Goal: Task Accomplishment & Management: Manage account settings

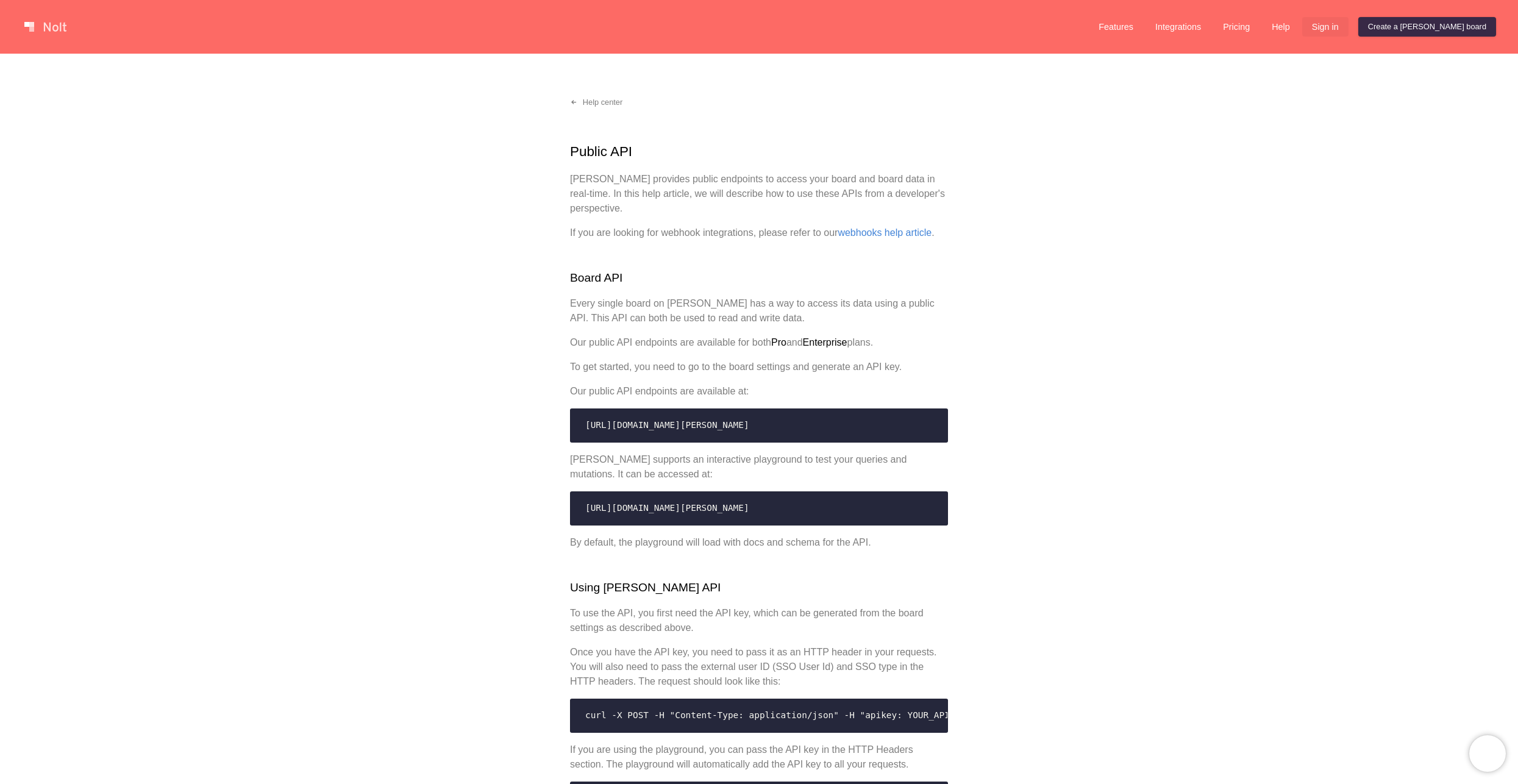
click at [1349, 29] on link "Sign in" at bounding box center [1325, 26] width 47 height 20
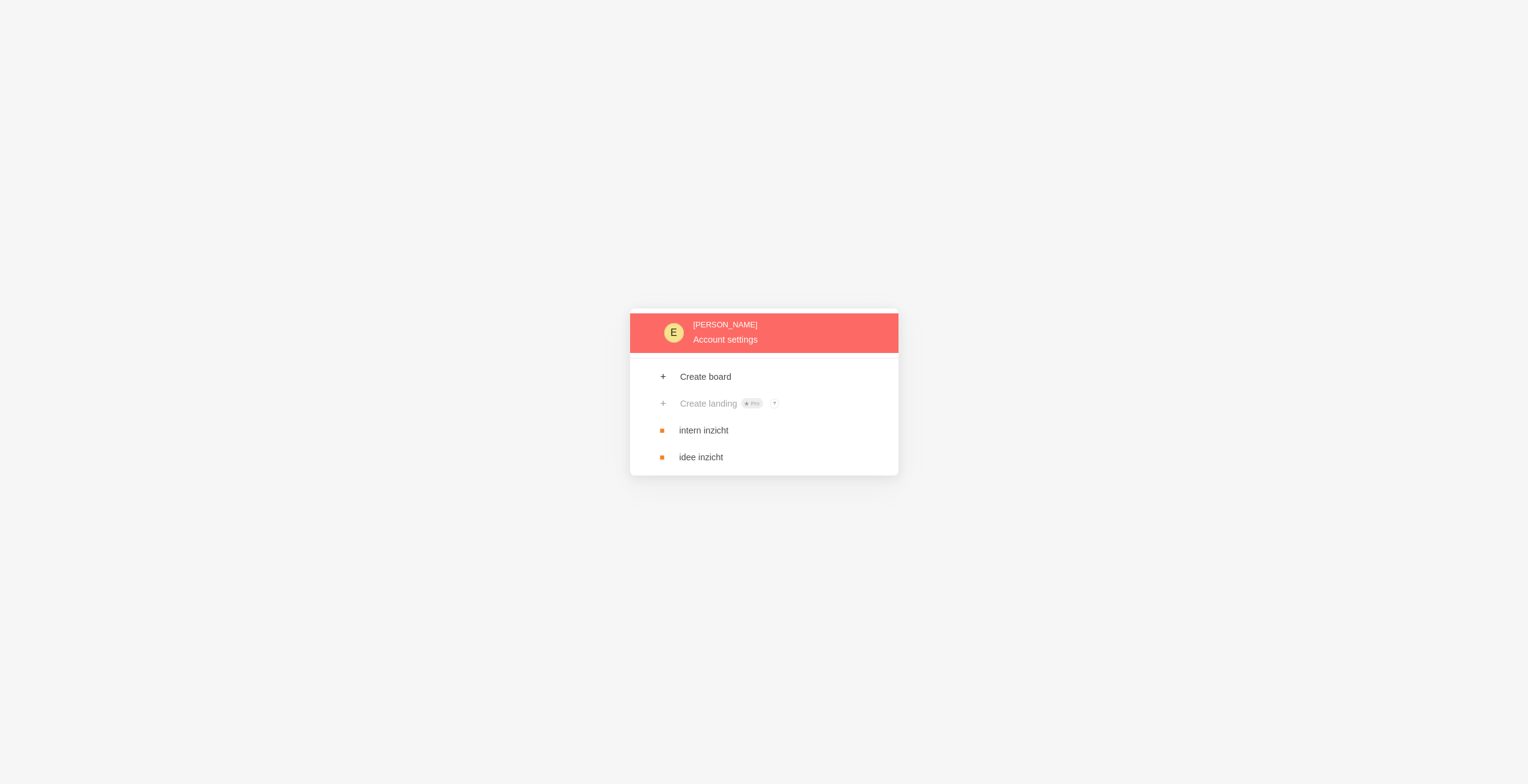
click at [793, 331] on link at bounding box center [764, 333] width 269 height 40
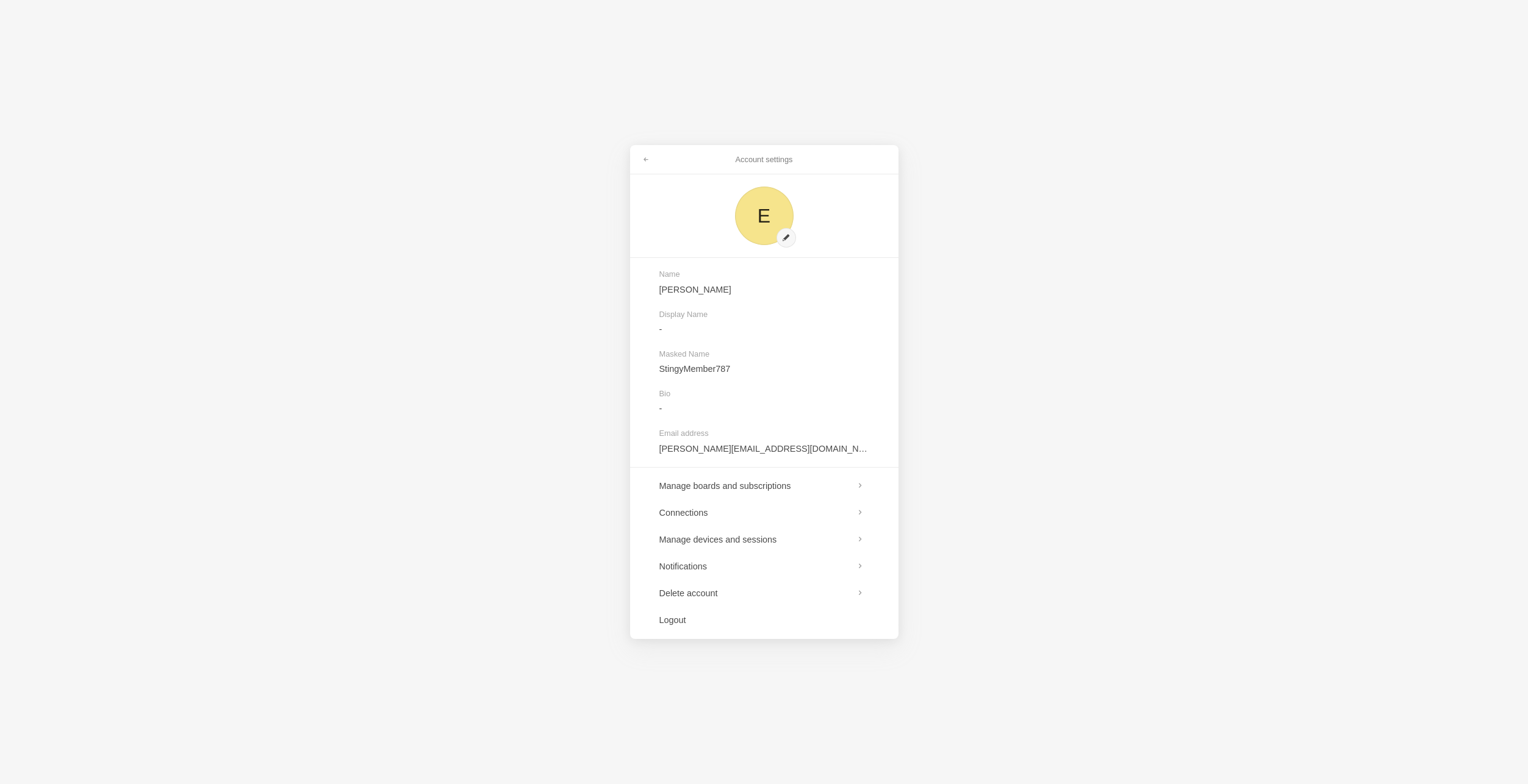
click at [1143, 245] on div "Account settings E Name Erik Display Name - Masked Name StingyMember787 Bio - E…" at bounding box center [764, 392] width 1528 height 784
click at [650, 156] on link at bounding box center [646, 160] width 22 height 20
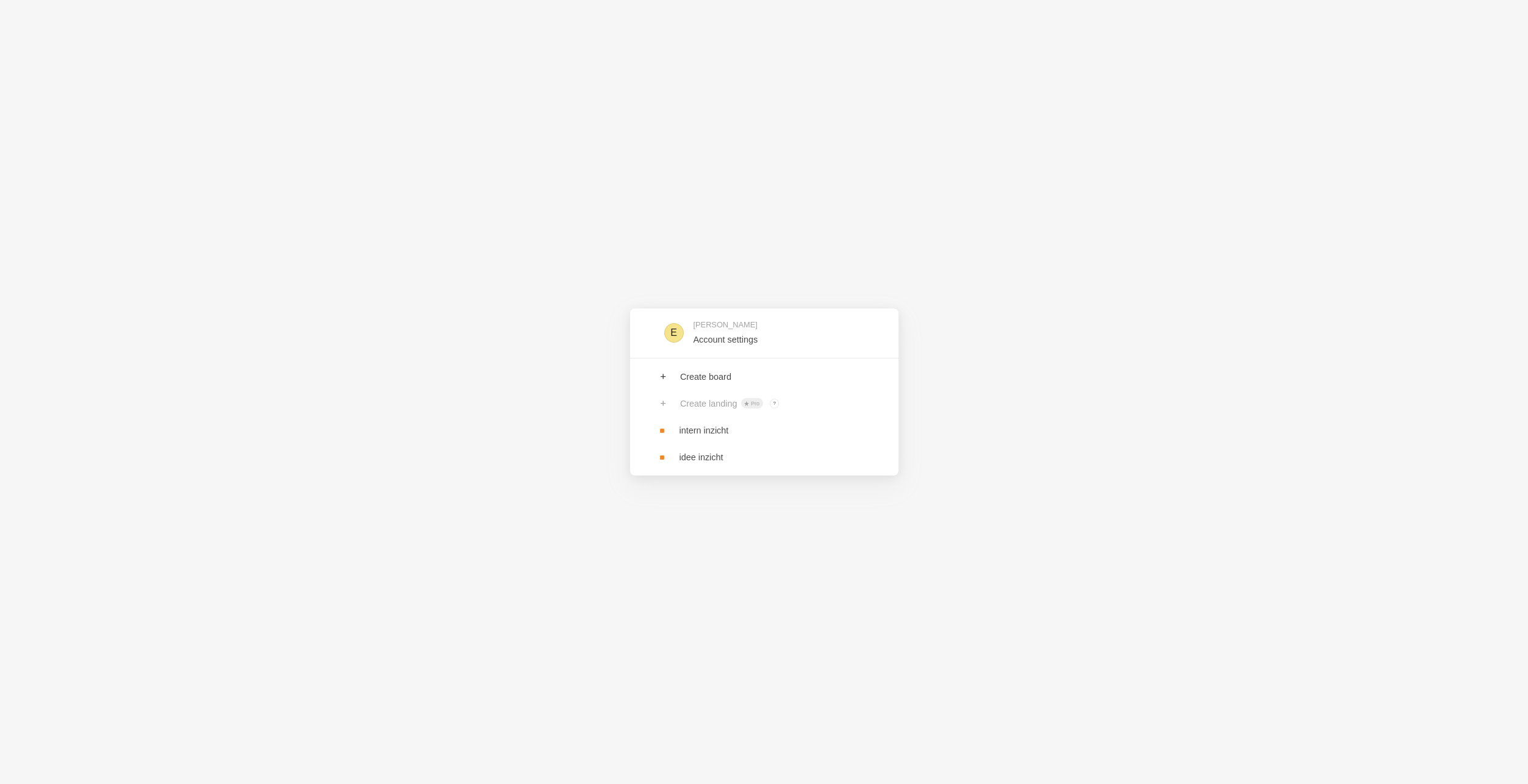
click at [1182, 227] on div "E Erik Account settings Create board Create landing Pro ? Board owners with Pro…" at bounding box center [764, 392] width 1528 height 784
click at [727, 457] on link at bounding box center [764, 457] width 269 height 27
